Goal: Complete application form

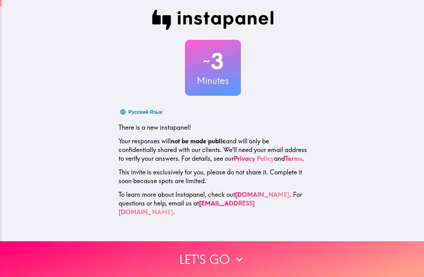
click at [226, 260] on button "Let's go" at bounding box center [212, 259] width 424 height 36
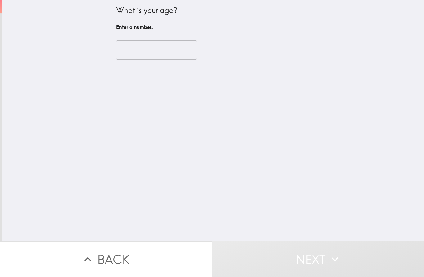
click at [165, 53] on input "number" at bounding box center [156, 49] width 81 height 19
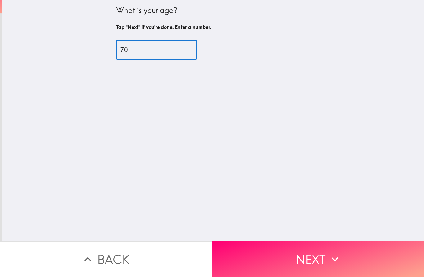
type input "70"
click at [317, 259] on button "Next" at bounding box center [318, 259] width 212 height 36
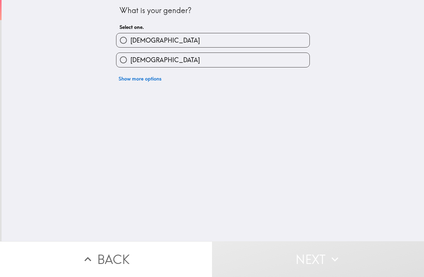
click at [286, 62] on label "[DEMOGRAPHIC_DATA]" at bounding box center [212, 60] width 193 height 14
click at [130, 62] on input "[DEMOGRAPHIC_DATA]" at bounding box center [123, 60] width 14 height 14
radio input "true"
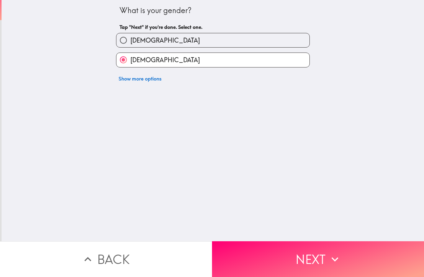
click at [298, 260] on button "Next" at bounding box center [318, 259] width 212 height 36
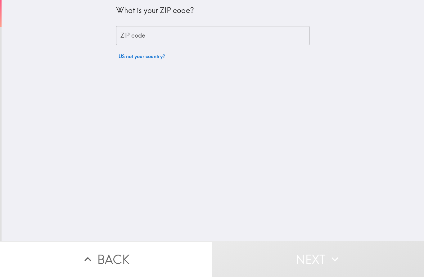
click at [266, 37] on input "ZIP code" at bounding box center [213, 35] width 194 height 19
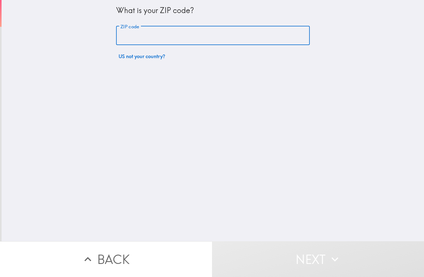
type input "75067"
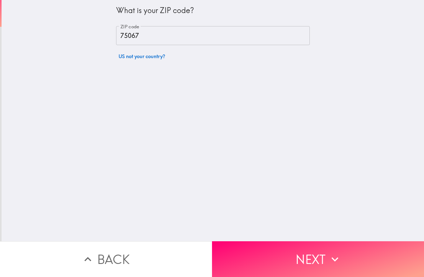
click at [298, 252] on button "Next" at bounding box center [318, 259] width 212 height 36
